Goal: Communication & Community: Ask a question

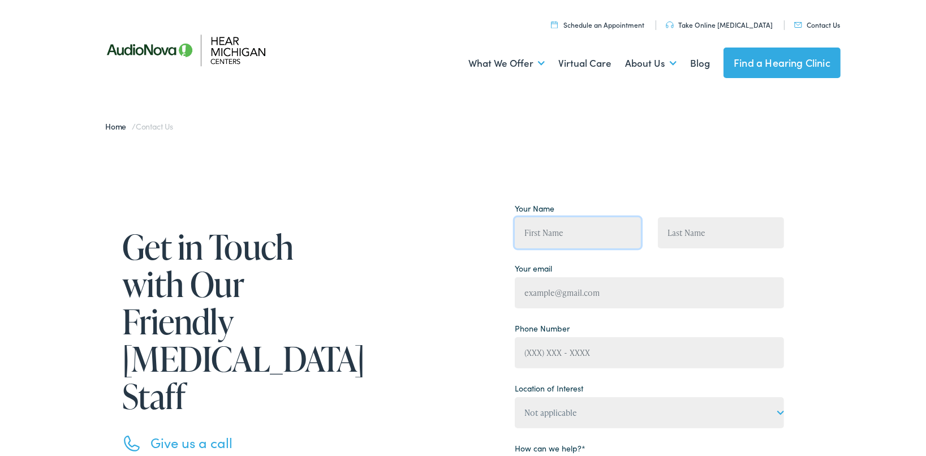
click at [580, 239] on input "Contact form" at bounding box center [578, 230] width 126 height 31
type input "[PERSON_NAME]"
type input "(81"
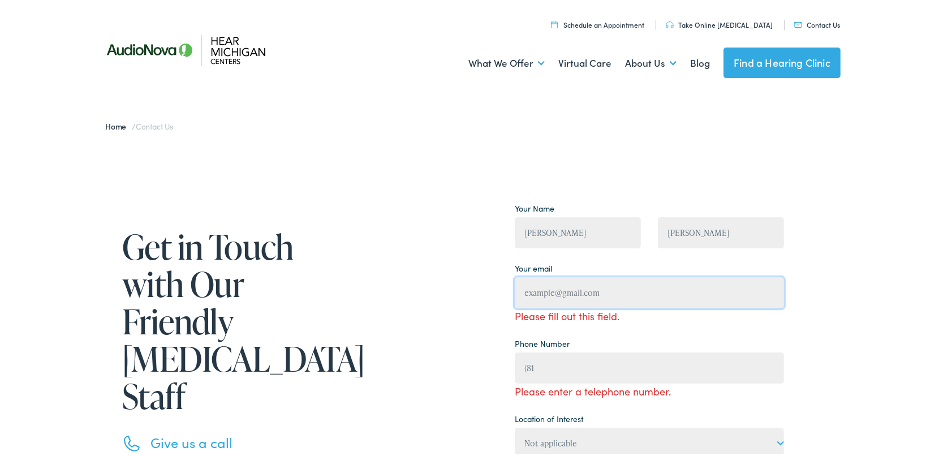
click at [602, 298] on input "Contact form" at bounding box center [649, 290] width 269 height 31
type input "[EMAIL_ADDRESS][DOMAIN_NAME]"
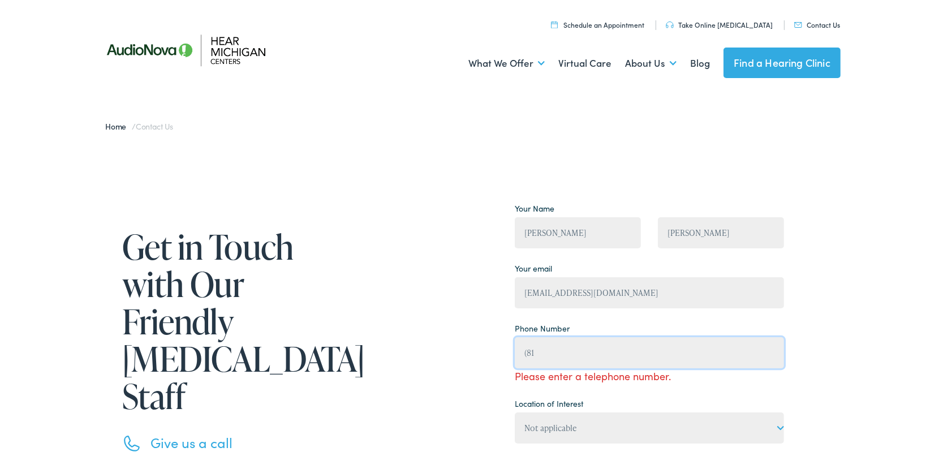
click at [563, 347] on input "(81" at bounding box center [649, 350] width 269 height 31
type input "[PHONE_NUMBER]"
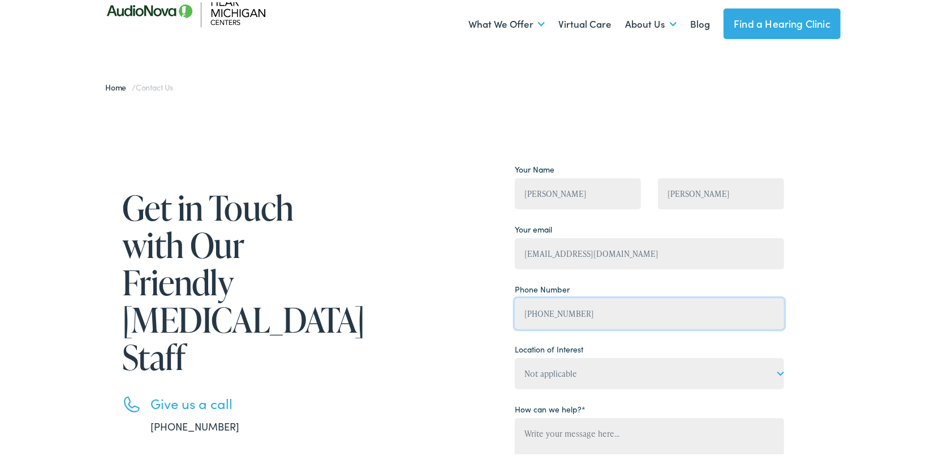
scroll to position [113, 0]
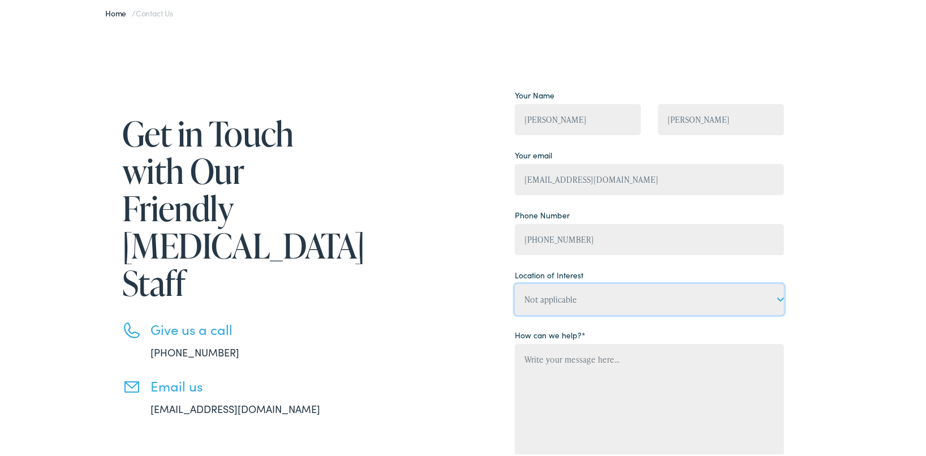
click at [579, 298] on select "Not applicable Hear [US_STATE] Centers, [GEOGRAPHIC_DATA] Hear [US_STATE] Cente…" at bounding box center [649, 297] width 269 height 31
select select "Hear [US_STATE] Centers, [GEOGRAPHIC_DATA]"
click at [515, 282] on select "Not applicable Hear [US_STATE] Centers, [GEOGRAPHIC_DATA] Hear [US_STATE] Cente…" at bounding box center [649, 297] width 269 height 31
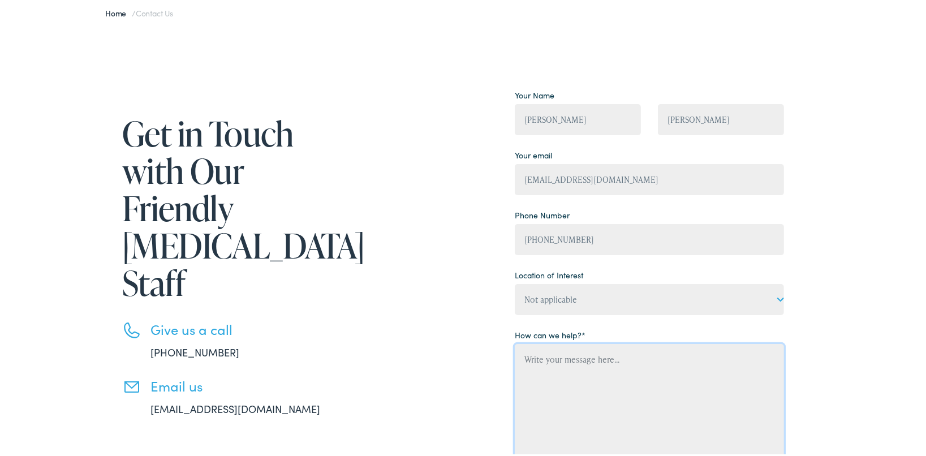
click at [561, 369] on textarea "Contact form" at bounding box center [649, 411] width 269 height 138
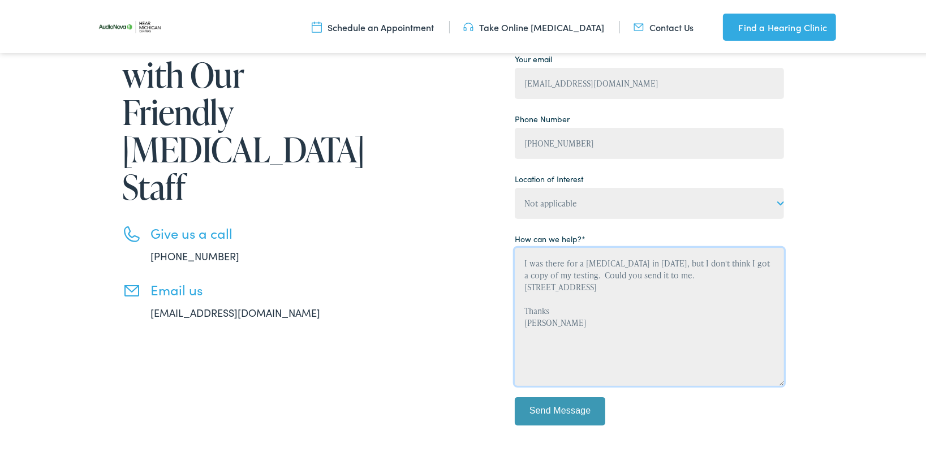
scroll to position [226, 0]
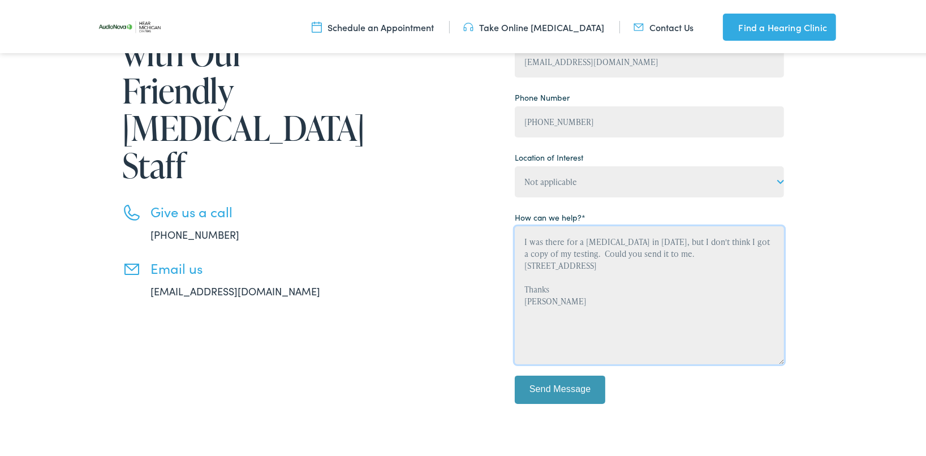
type textarea "I was there for a [MEDICAL_DATA] in [DATE], but I don't think I got a copy of m…"
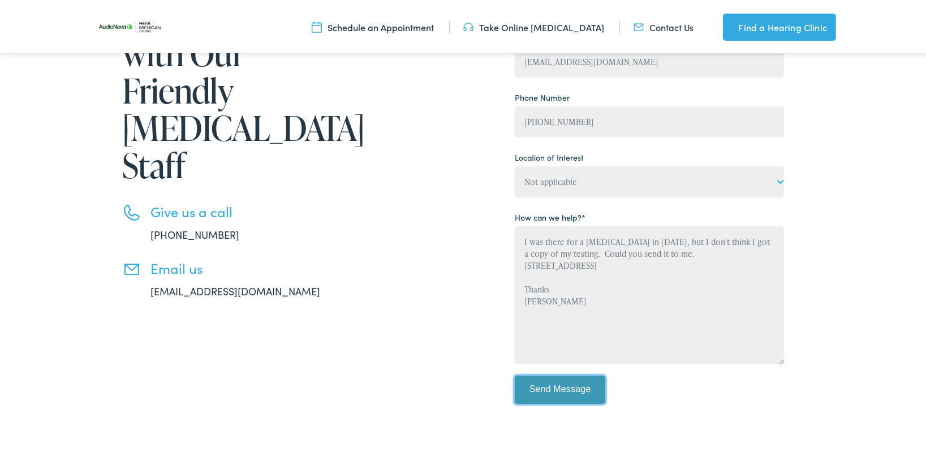
click at [551, 390] on input "Send Message" at bounding box center [560, 387] width 90 height 28
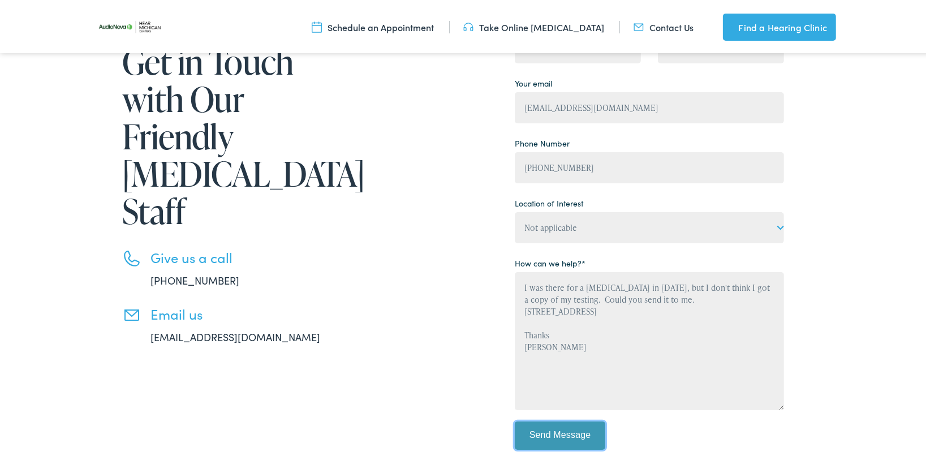
scroll to position [170, 0]
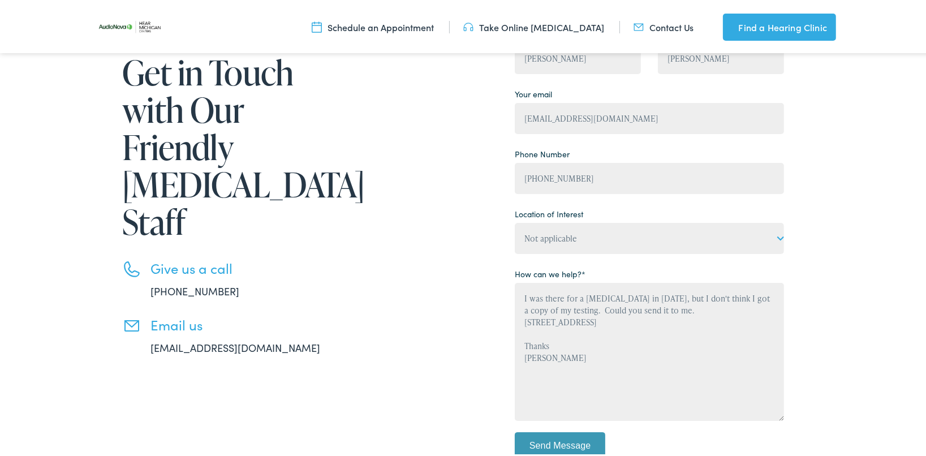
click at [219, 338] on link "[EMAIL_ADDRESS][DOMAIN_NAME]" at bounding box center [235, 345] width 170 height 14
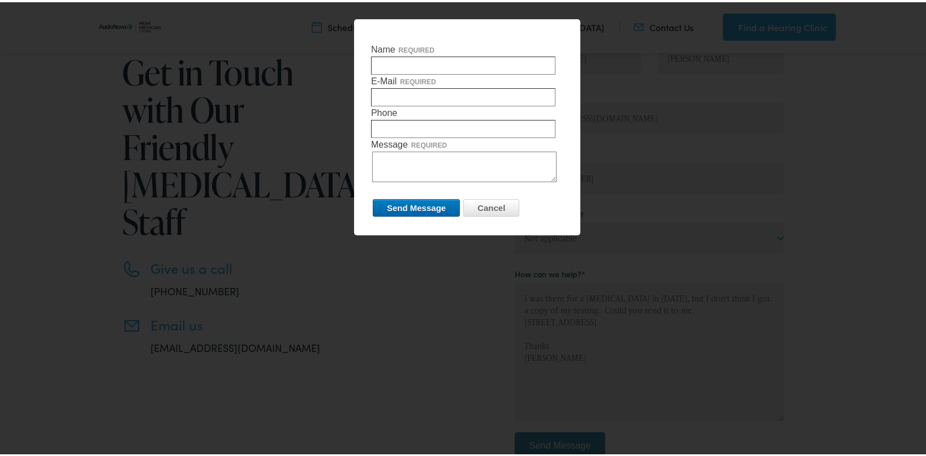
click at [387, 64] on input "Name required" at bounding box center [463, 63] width 184 height 18
type input "[PERSON_NAME]"
type input "[EMAIL_ADDRESS][DOMAIN_NAME]"
type input "2698081105"
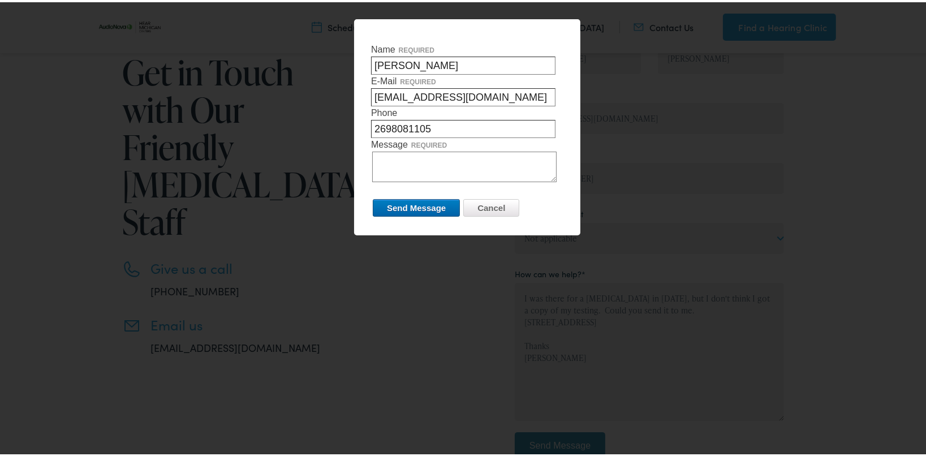
click at [417, 159] on textarea "Message required" at bounding box center [464, 164] width 184 height 31
type textarea "I had a [MEDICAL_DATA] in [DATE] but did not get a copy. Can you send that to m…"
click at [409, 200] on input "Send Message" at bounding box center [416, 206] width 87 height 18
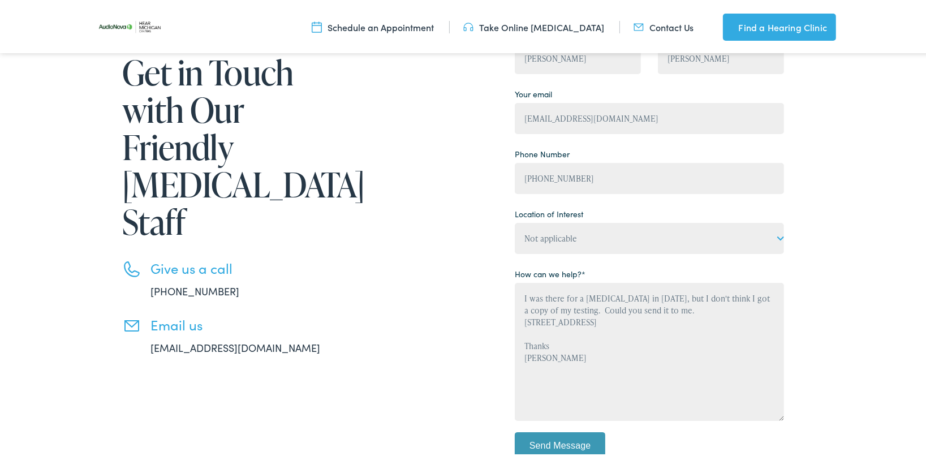
scroll to position [113, 0]
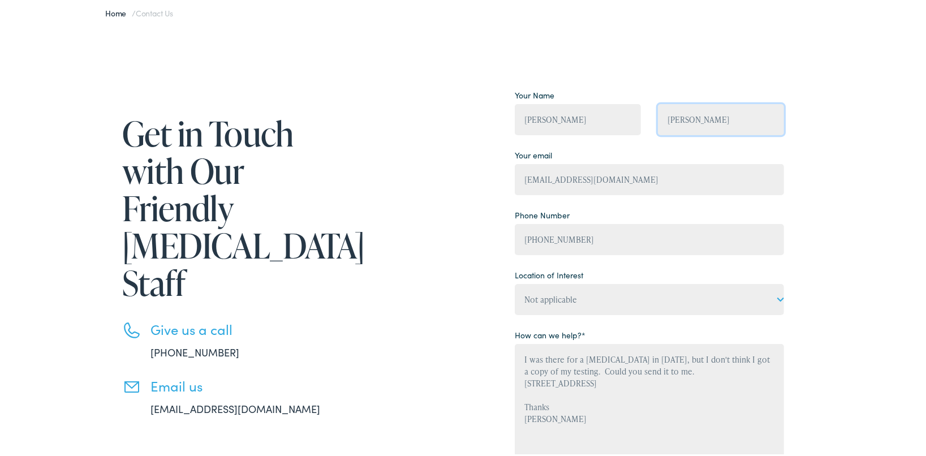
click at [724, 127] on input "[PERSON_NAME]" at bounding box center [721, 117] width 126 height 31
click at [572, 119] on input "[PERSON_NAME]" at bounding box center [578, 117] width 126 height 31
type input "w"
type input "[PERSON_NAME]"
drag, startPoint x: 670, startPoint y: 115, endPoint x: 683, endPoint y: 112, distance: 14.0
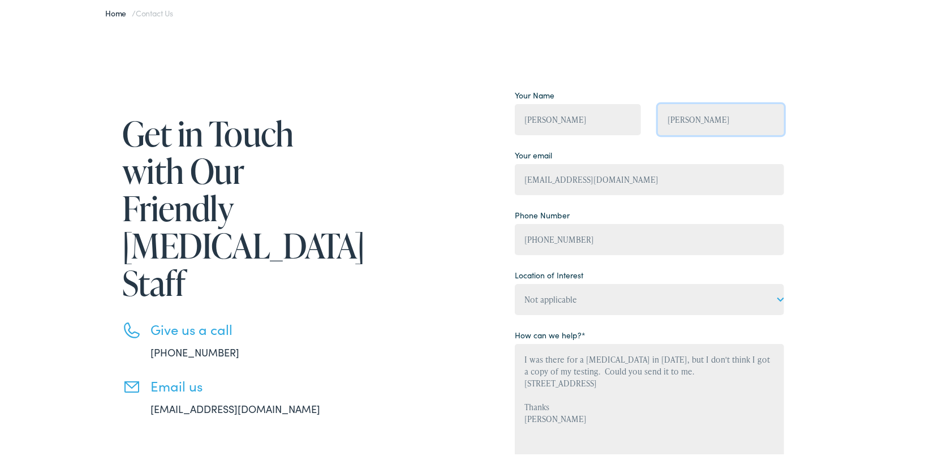
click at [672, 115] on input "[PERSON_NAME]" at bounding box center [721, 117] width 126 height 31
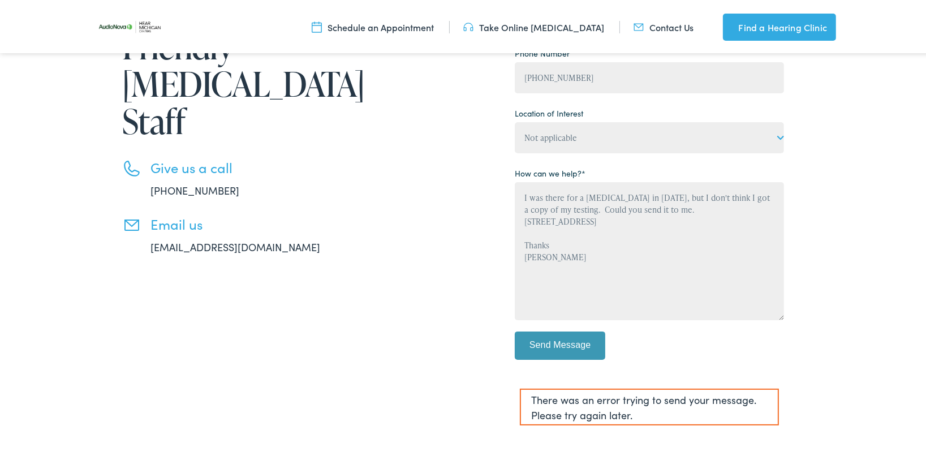
scroll to position [283, 0]
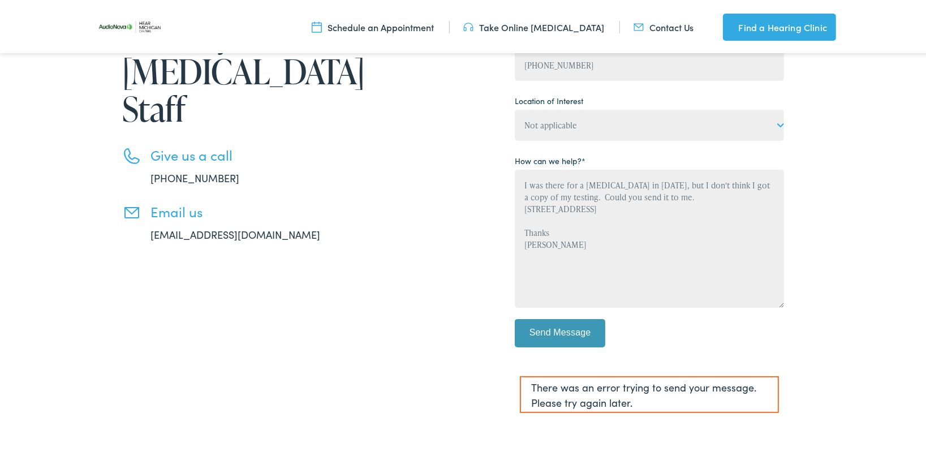
type input "[PERSON_NAME]"
click at [566, 334] on input "Send Message" at bounding box center [560, 331] width 90 height 28
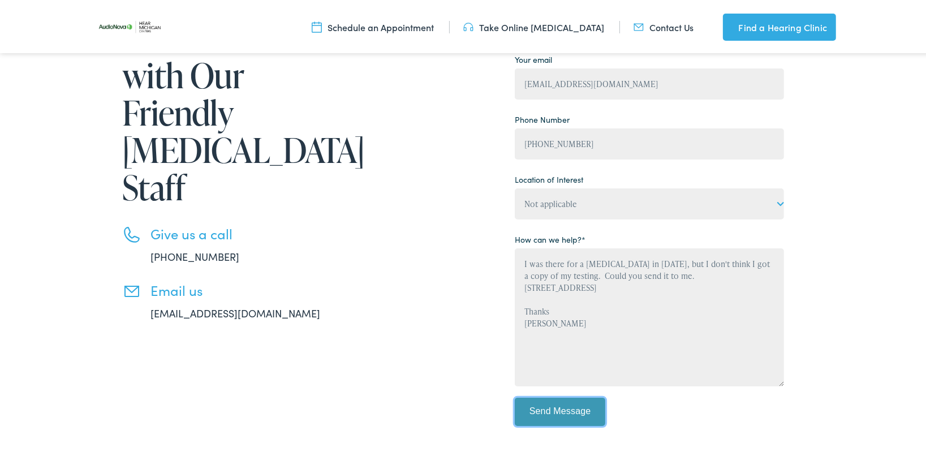
scroll to position [226, 0]
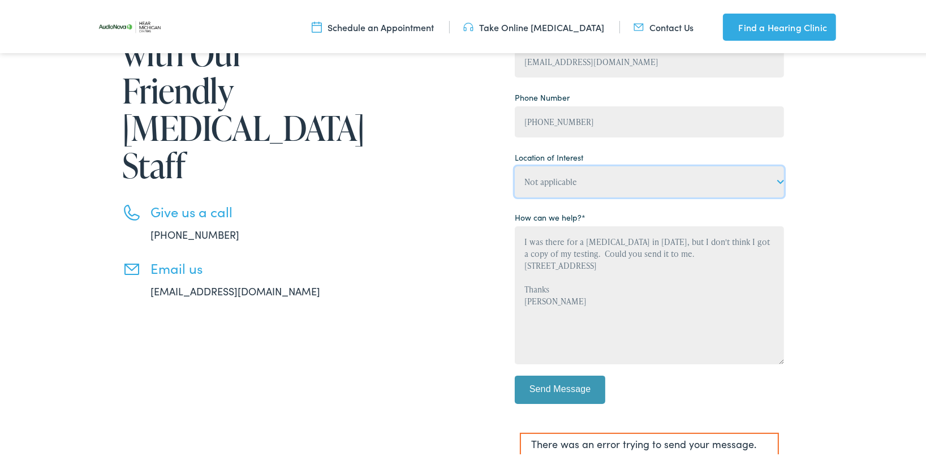
click at [774, 179] on select "Not applicable Hear [US_STATE] Centers, [GEOGRAPHIC_DATA] Hear [US_STATE] Cente…" at bounding box center [649, 179] width 269 height 31
click at [515, 165] on select "Not applicable Hear [US_STATE] Centers, [GEOGRAPHIC_DATA] Hear [US_STATE] Cente…" at bounding box center [649, 179] width 269 height 31
click at [563, 385] on input "Send Message" at bounding box center [560, 387] width 90 height 28
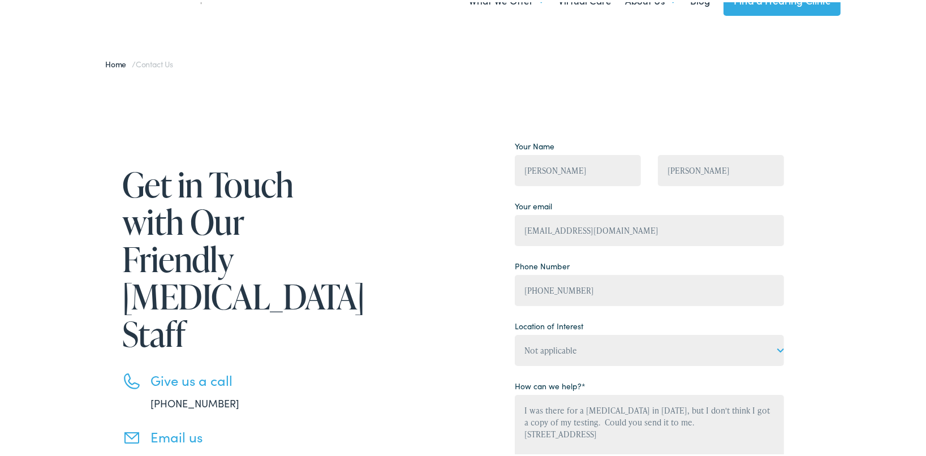
scroll to position [57, 0]
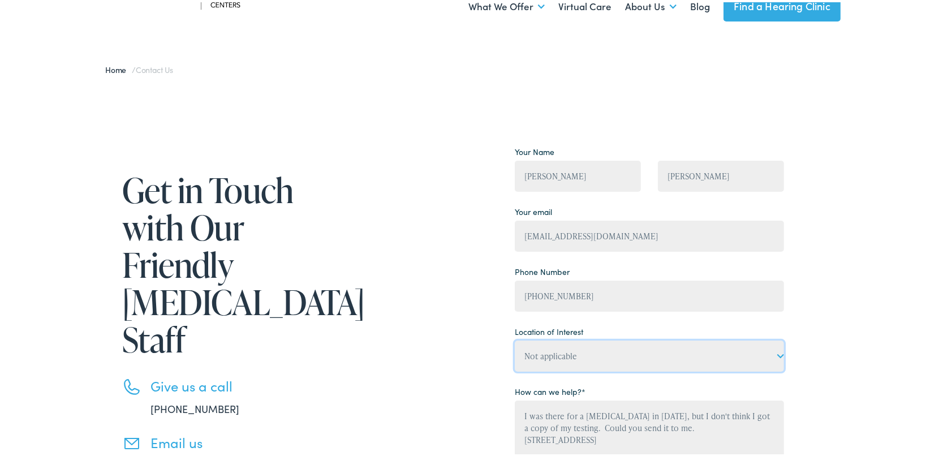
click at [774, 352] on select "Not applicable Hear [US_STATE] Centers, [GEOGRAPHIC_DATA] Hear [US_STATE] Cente…" at bounding box center [649, 353] width 269 height 31
select select "Not applicable"
click at [515, 339] on select "Not applicable Hear [US_STATE] Centers, [GEOGRAPHIC_DATA] Hear [US_STATE] Cente…" at bounding box center [649, 353] width 269 height 31
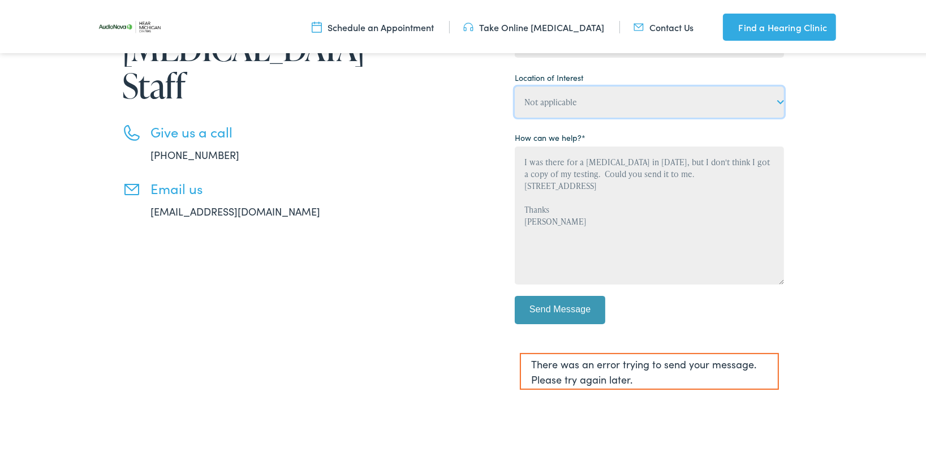
scroll to position [339, 0]
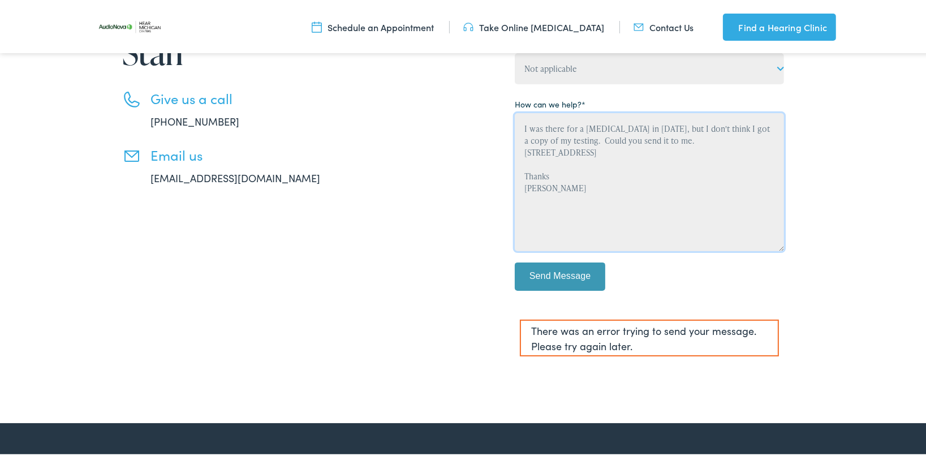
drag, startPoint x: 670, startPoint y: 126, endPoint x: 677, endPoint y: 124, distance: 7.4
click at [670, 126] on textarea "I was there for a [MEDICAL_DATA] in [DATE], but I don't think I got a copy of m…" at bounding box center [649, 180] width 269 height 138
type textarea "I was there for a [MEDICAL_DATA] in [DATE] at the [GEOGRAPHIC_DATA] site, but I…"
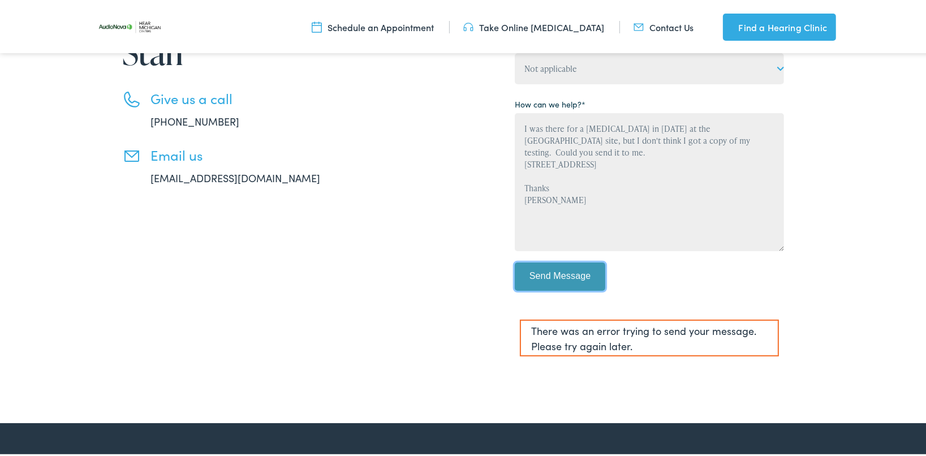
click at [520, 266] on input "Send Message" at bounding box center [560, 274] width 90 height 28
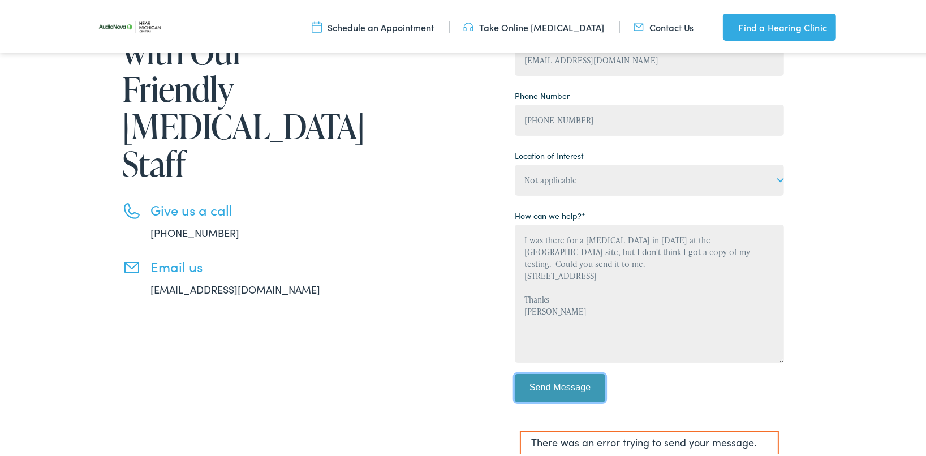
scroll to position [226, 0]
